Goal: Information Seeking & Learning: Learn about a topic

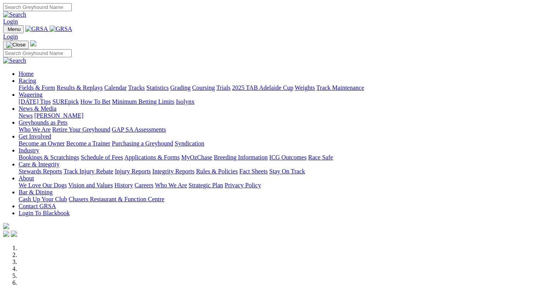
click at [36, 77] on link "Racing" at bounding box center [27, 80] width 17 height 7
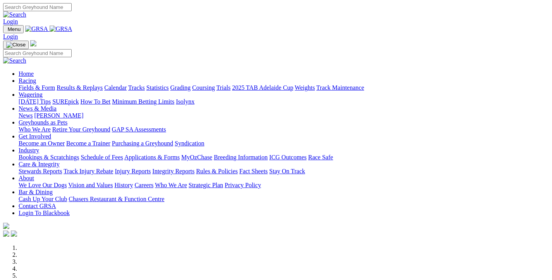
click at [54, 84] on link "Fields & Form" at bounding box center [37, 87] width 36 height 7
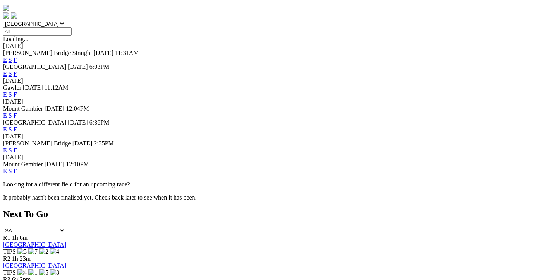
scroll to position [194, 0]
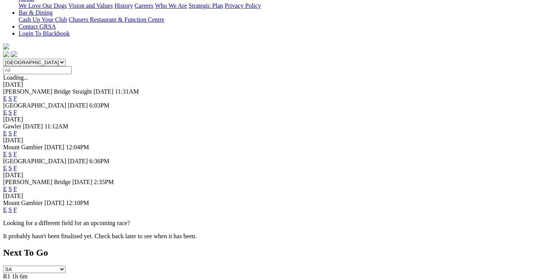
click at [17, 165] on link "F" at bounding box center [15, 168] width 3 height 7
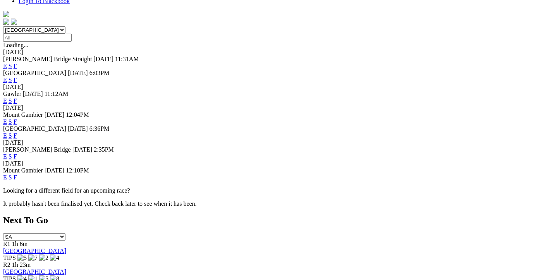
scroll to position [232, 0]
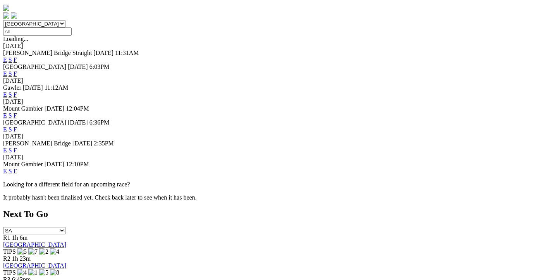
click at [17, 147] on link "F" at bounding box center [15, 150] width 3 height 7
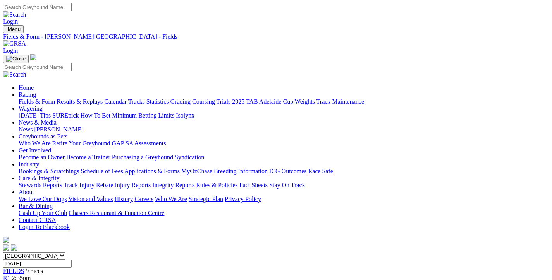
click at [48, 98] on link "Fields & Form" at bounding box center [37, 101] width 36 height 7
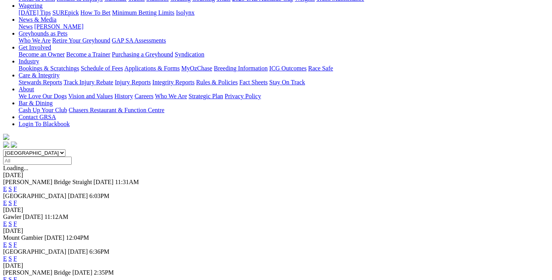
scroll to position [116, 0]
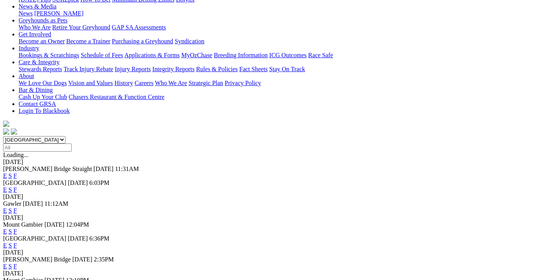
click at [17, 187] on link "F" at bounding box center [15, 190] width 3 height 7
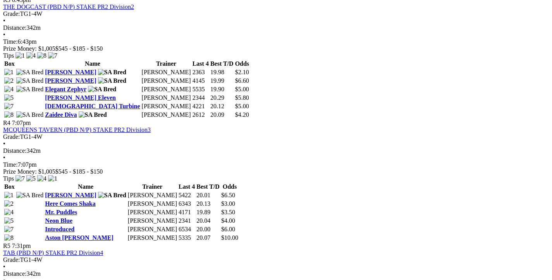
scroll to position [542, 0]
